Goal: Transaction & Acquisition: Obtain resource

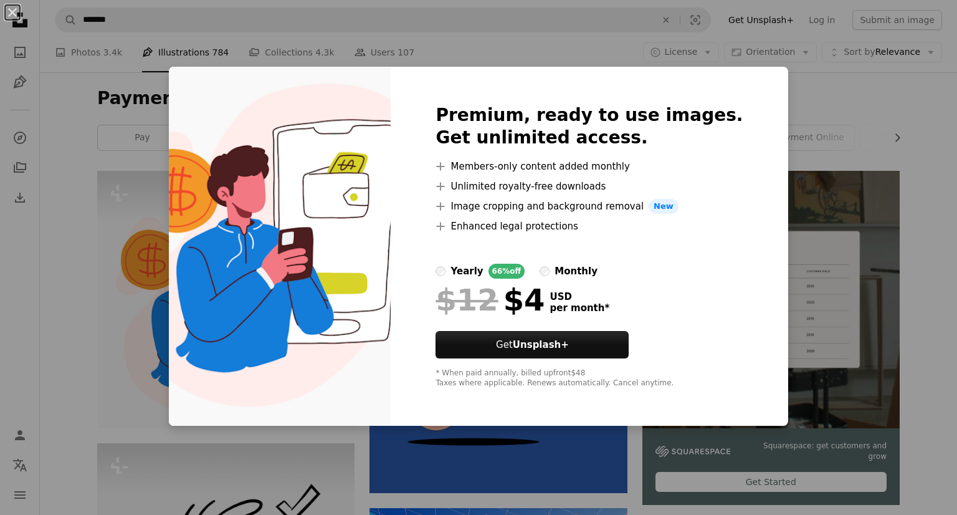
click at [837, 110] on div "An X shape Premium, ready to use images. Get unlimited access. A plus sign Memb…" at bounding box center [478, 257] width 957 height 515
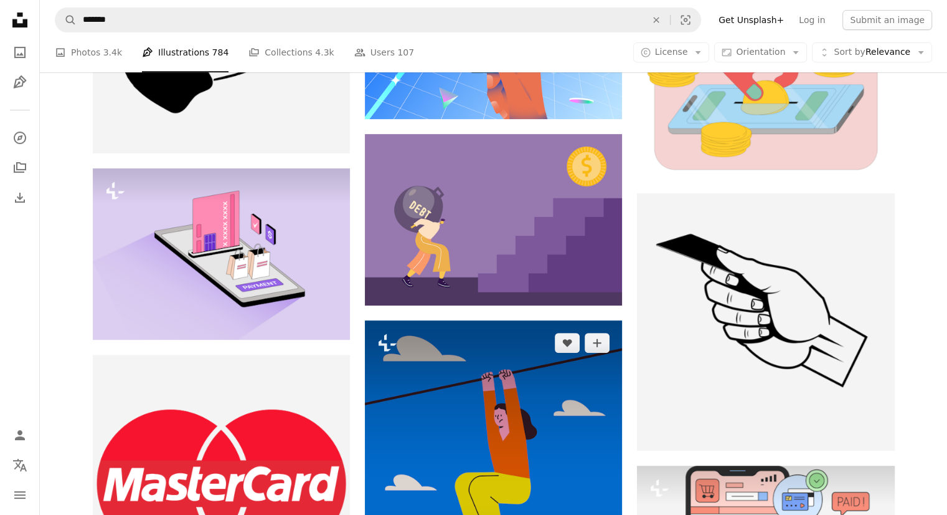
scroll to position [561, 0]
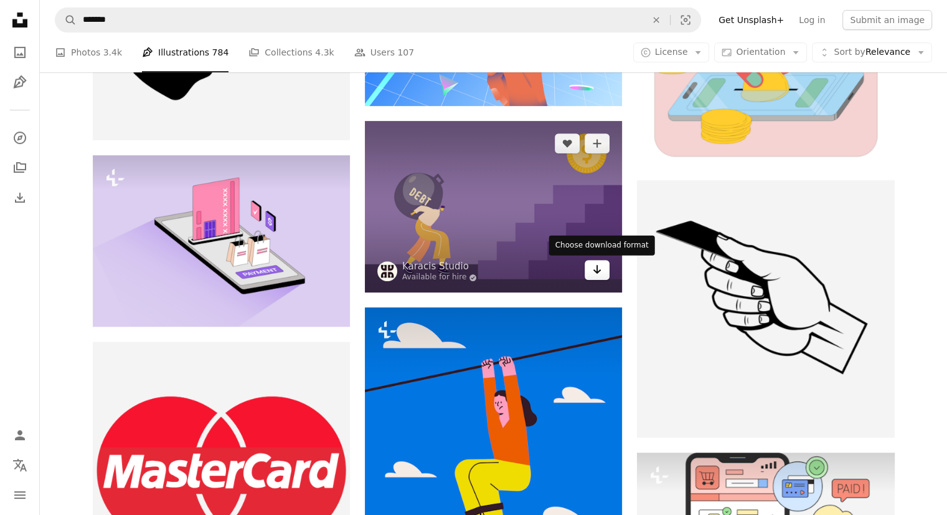
click at [594, 277] on icon "Arrow pointing down" at bounding box center [597, 269] width 10 height 15
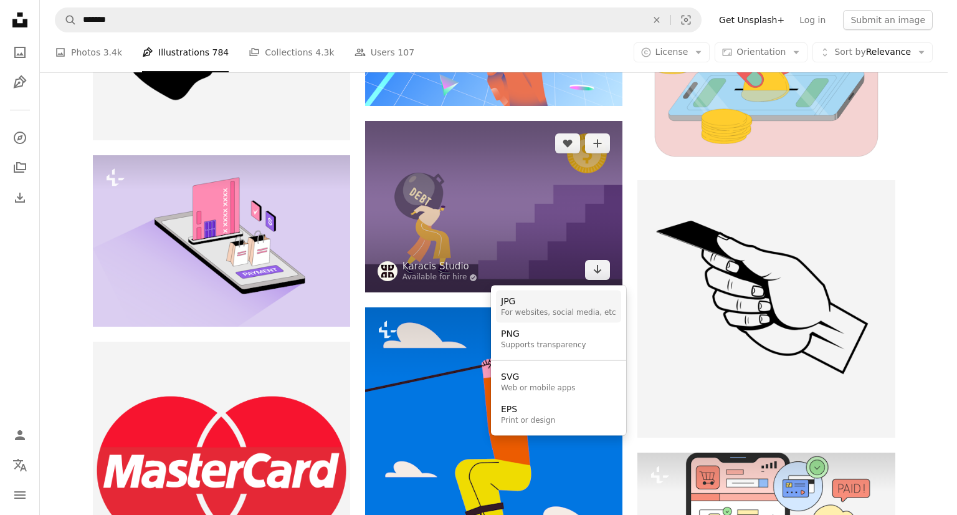
click at [518, 306] on div "JPG" at bounding box center [558, 301] width 115 height 12
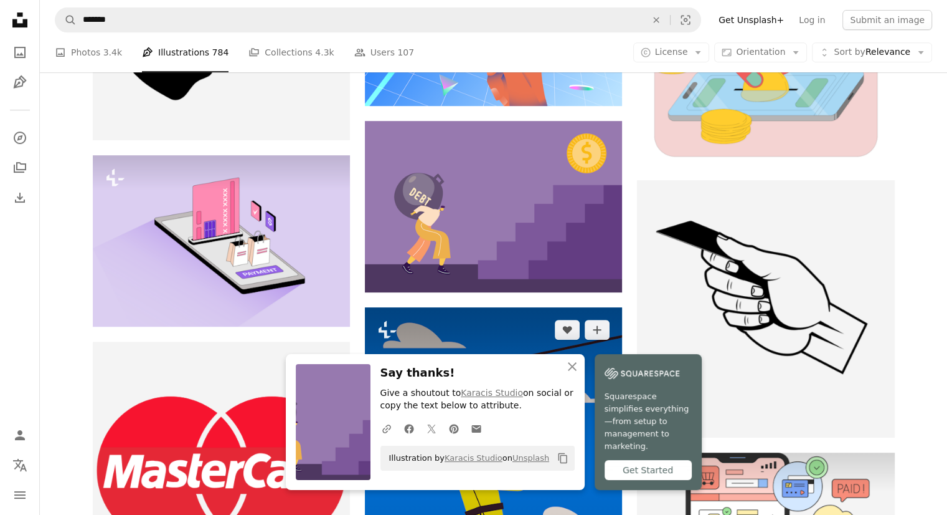
scroll to position [1121, 0]
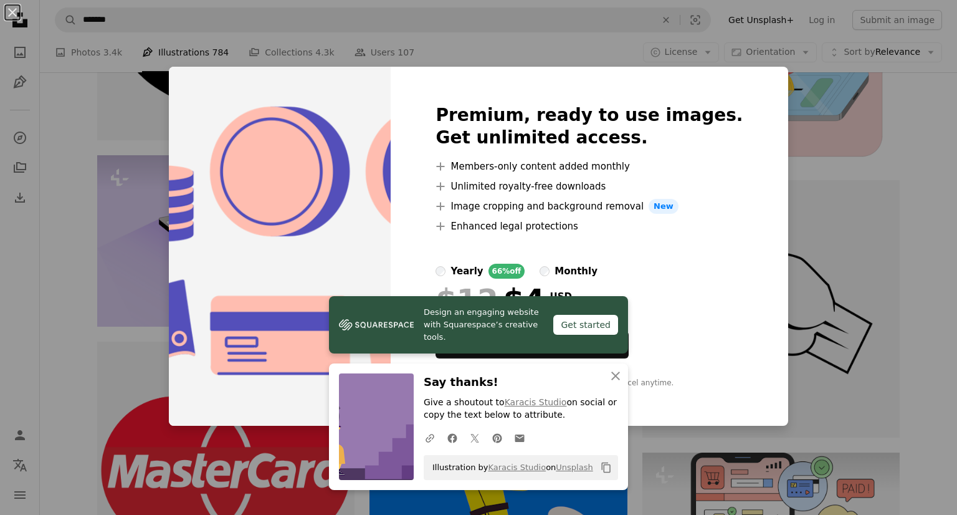
click at [804, 108] on div "An X shape Design an engaging website with Squarespace’s creative tools. Get st…" at bounding box center [478, 257] width 957 height 515
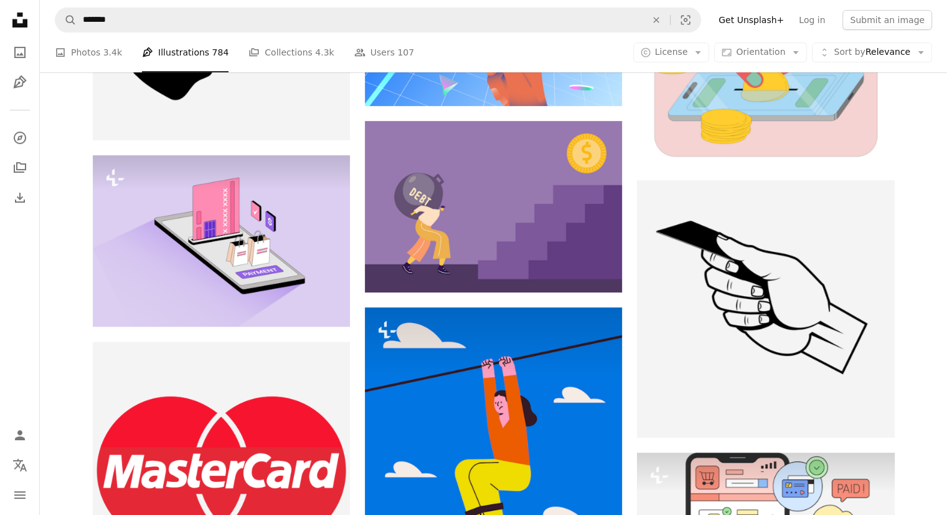
scroll to position [2243, 0]
